Goal: Information Seeking & Learning: Learn about a topic

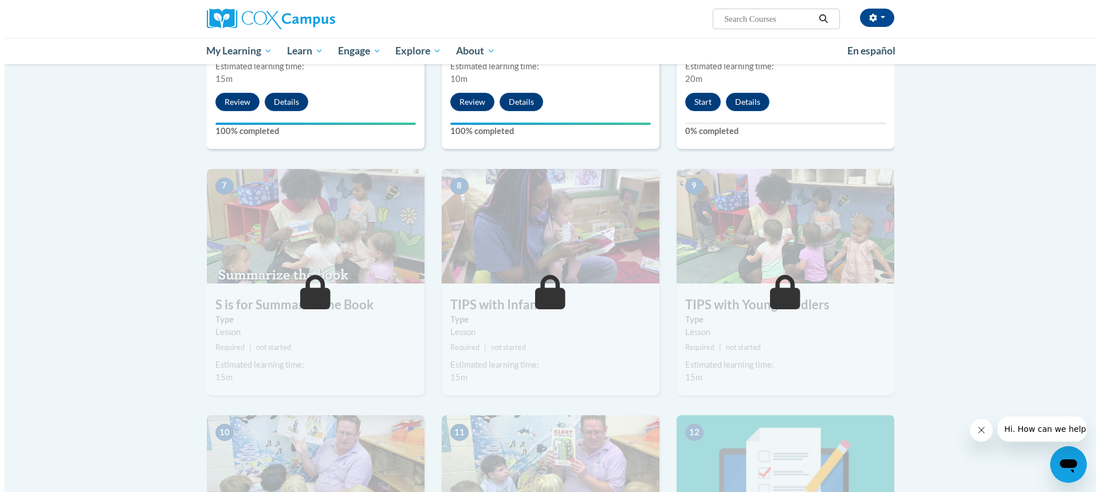
scroll to position [688, 0]
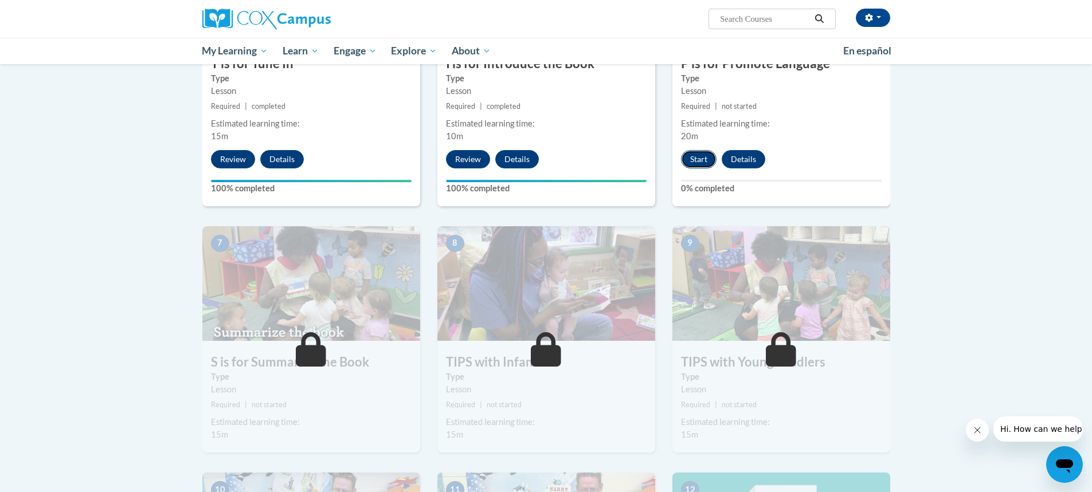
click at [692, 159] on button "Start" at bounding box center [699, 159] width 36 height 18
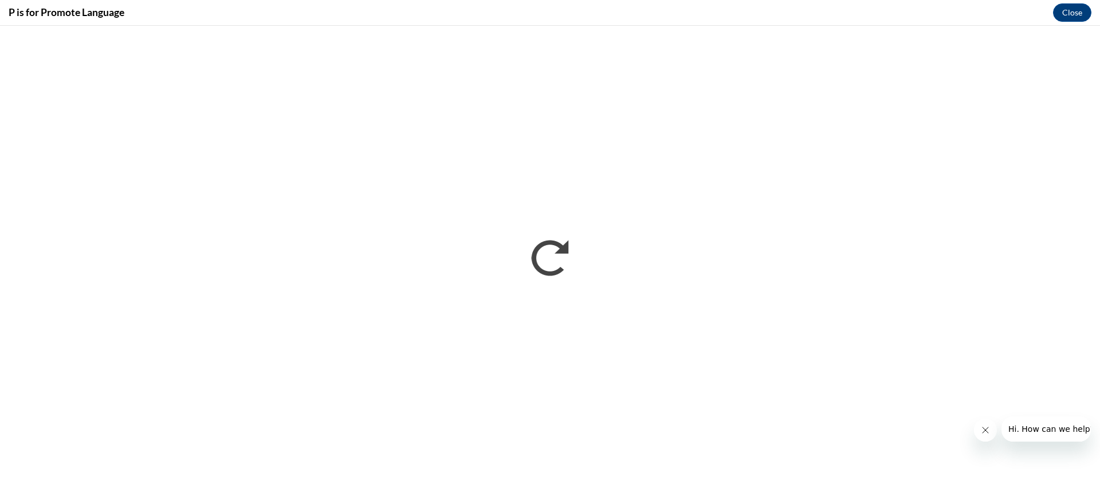
scroll to position [0, 0]
